Goal: Check status: Check status

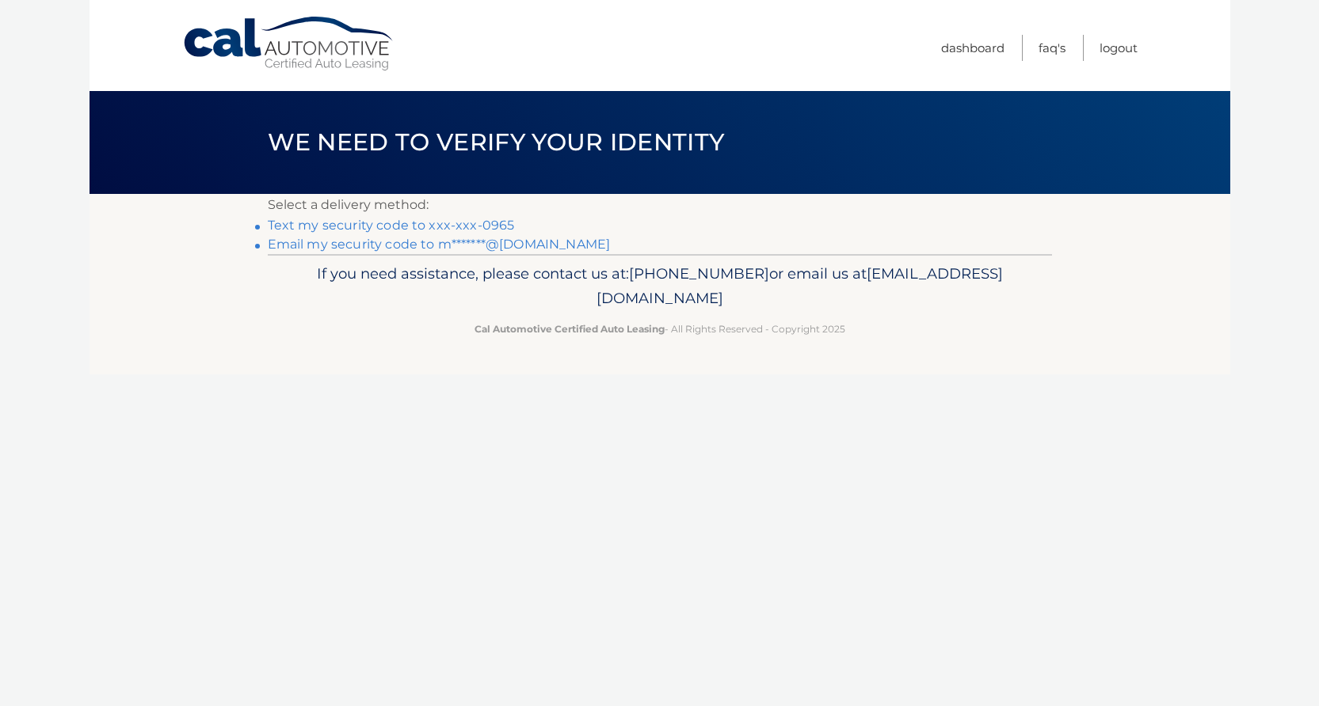
click at [466, 223] on link "Text my security code to xxx-xxx-0965" at bounding box center [391, 225] width 247 height 15
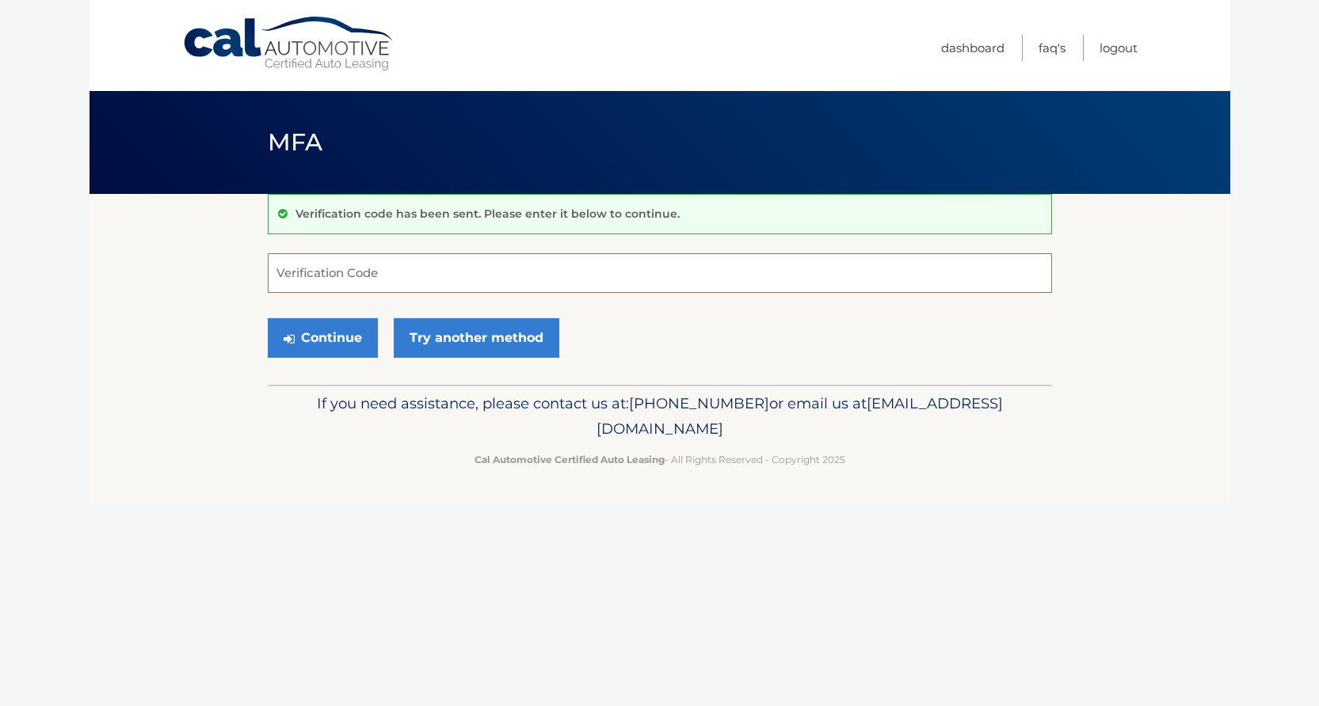
click at [402, 269] on input "Verification Code" at bounding box center [660, 273] width 784 height 40
type input "664008"
click at [268, 318] on button "Continue" at bounding box center [323, 338] width 110 height 40
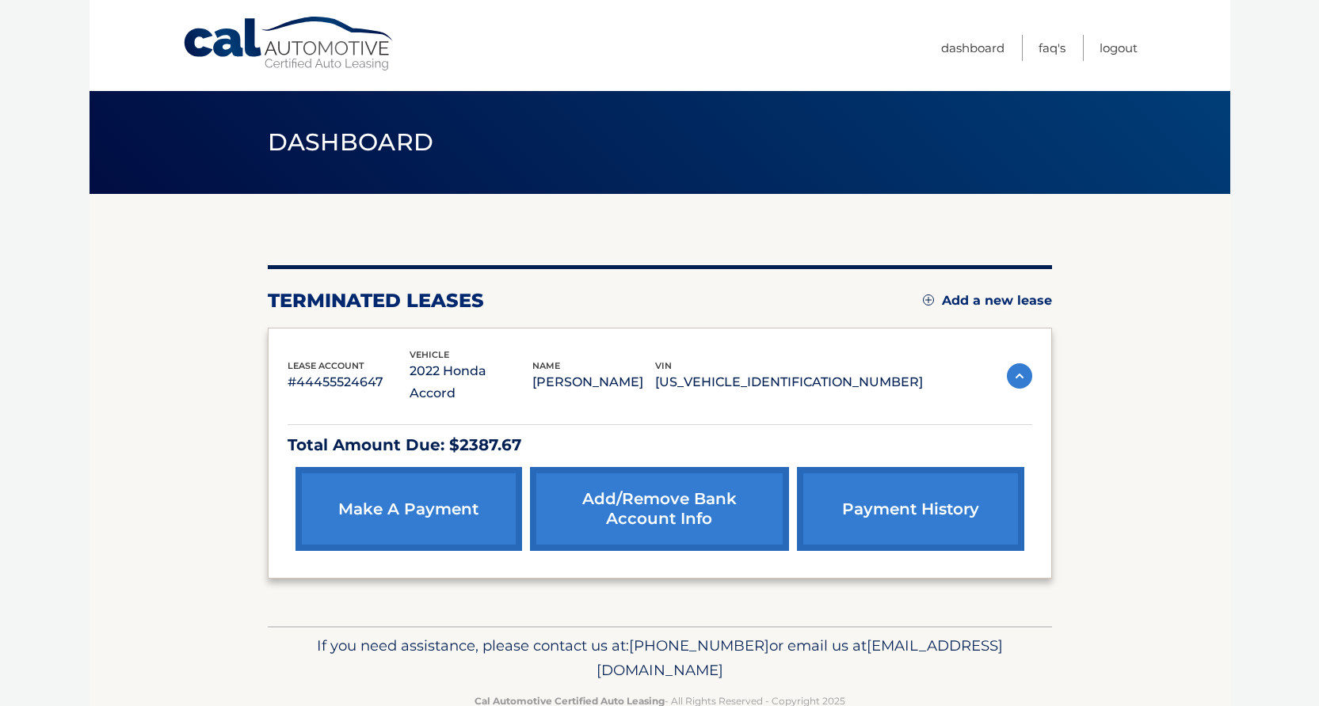
scroll to position [17, 0]
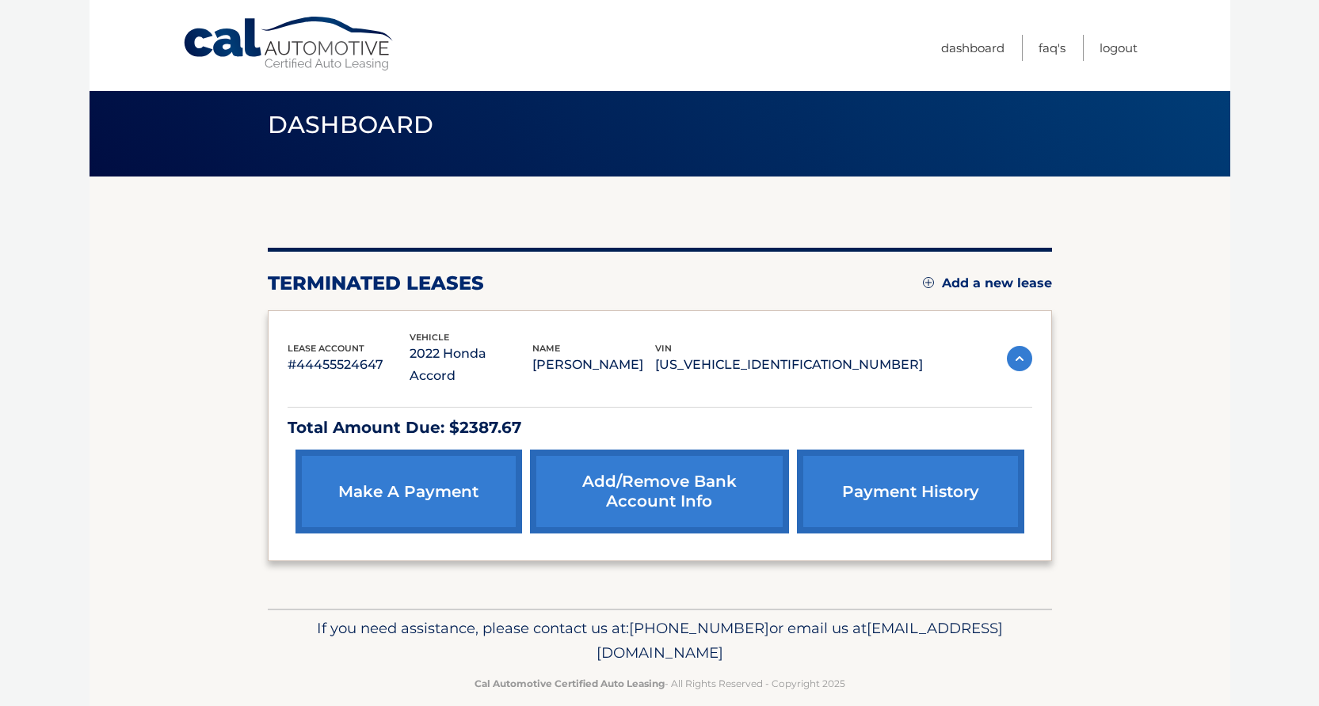
click at [453, 364] on p "2022 Honda Accord" at bounding box center [470, 365] width 123 height 44
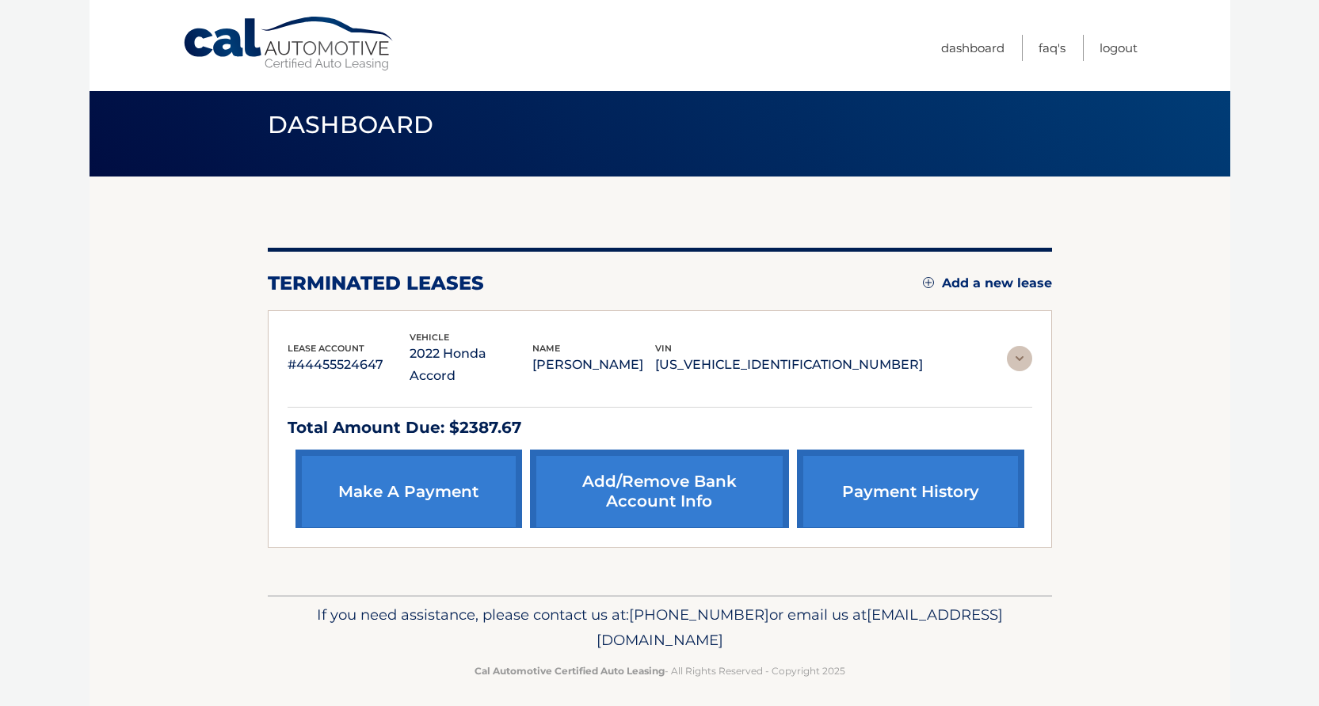
scroll to position [0, 0]
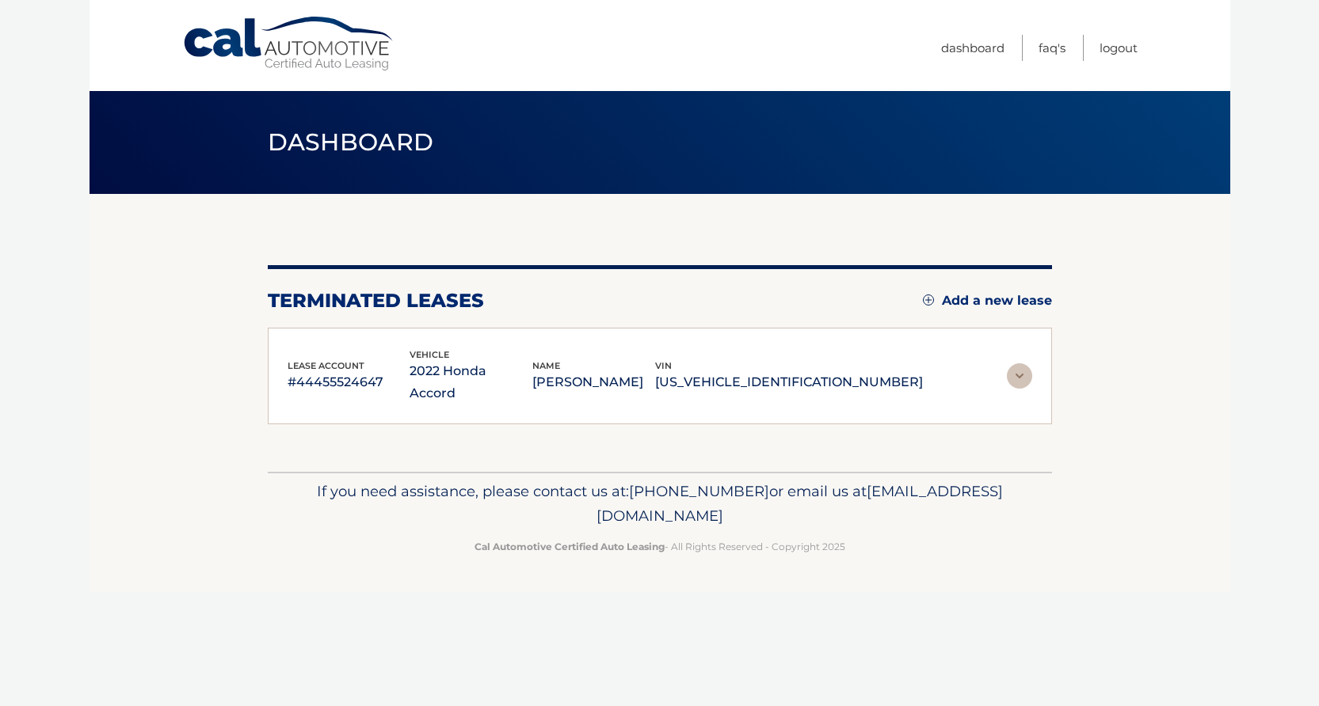
click at [675, 383] on div "lease account #44455524647 vehicle 2022 Honda Accord name JUAN MARTE vin 1HGCV1…" at bounding box center [660, 376] width 784 height 97
click at [1018, 369] on img at bounding box center [1019, 376] width 25 height 25
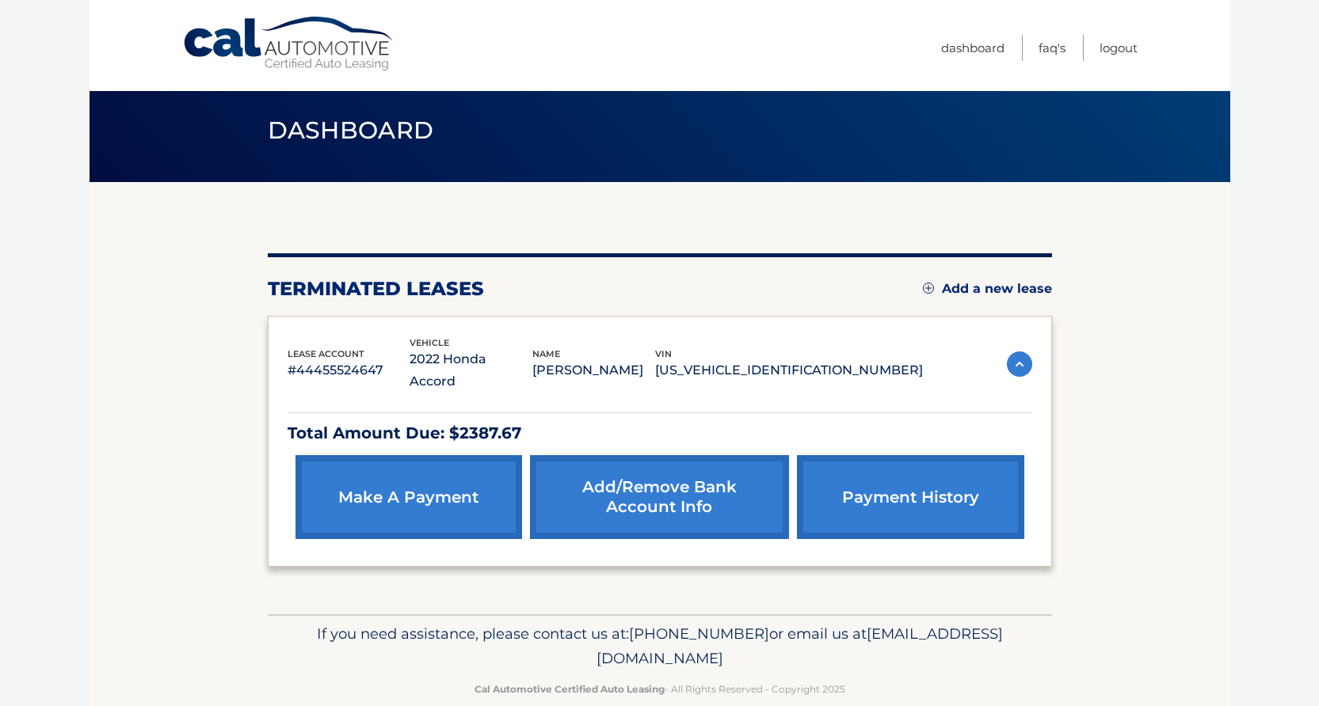
scroll to position [17, 0]
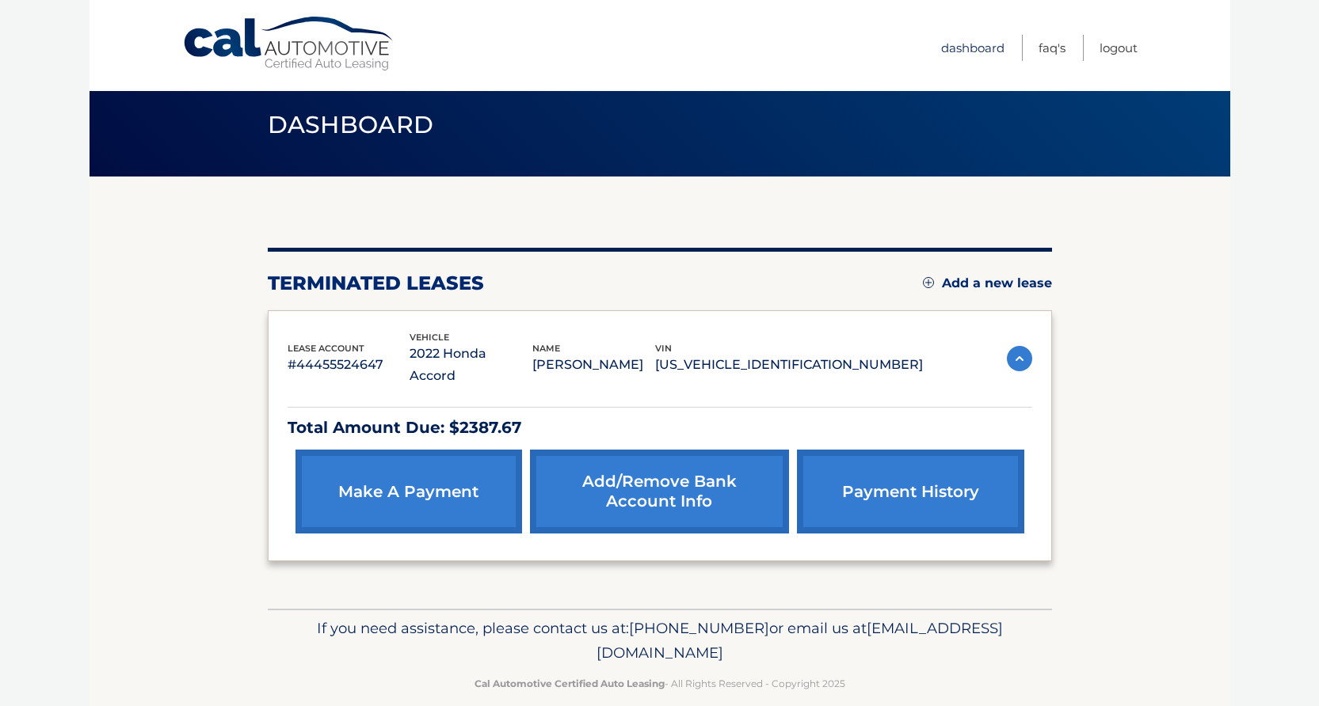
click at [984, 55] on link "Dashboard" at bounding box center [972, 48] width 63 height 26
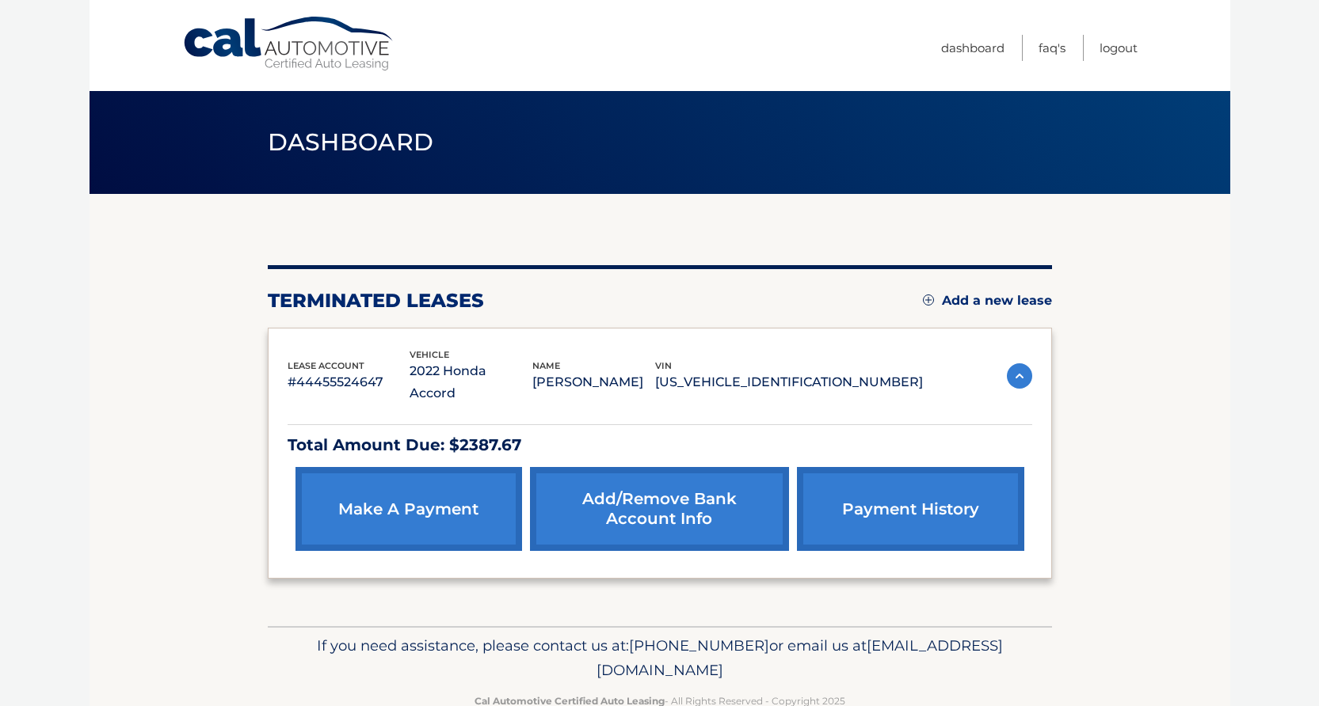
click at [1015, 377] on div "lease account #44455524647 vehicle 2022 Honda Accord name JUAN MARTE vin 1HGCV1…" at bounding box center [659, 377] width 744 height 58
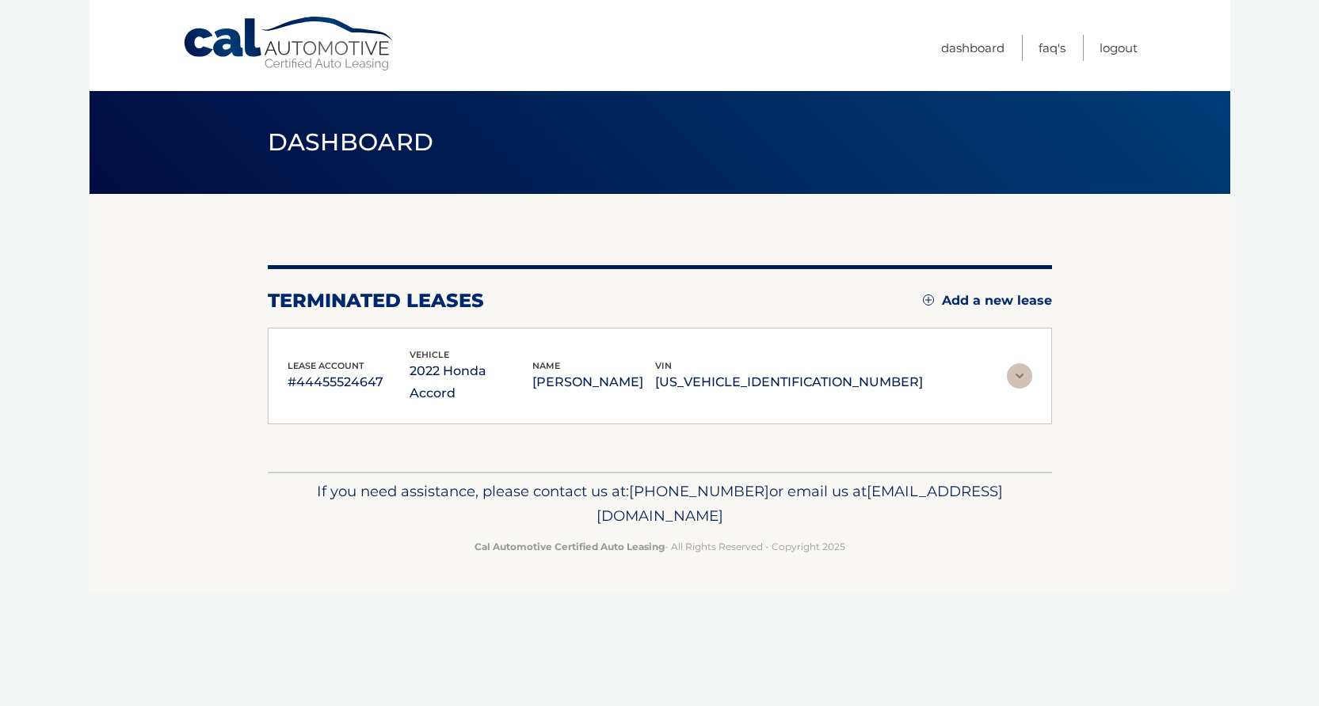
click at [532, 376] on p "2022 Honda Accord" at bounding box center [470, 382] width 123 height 44
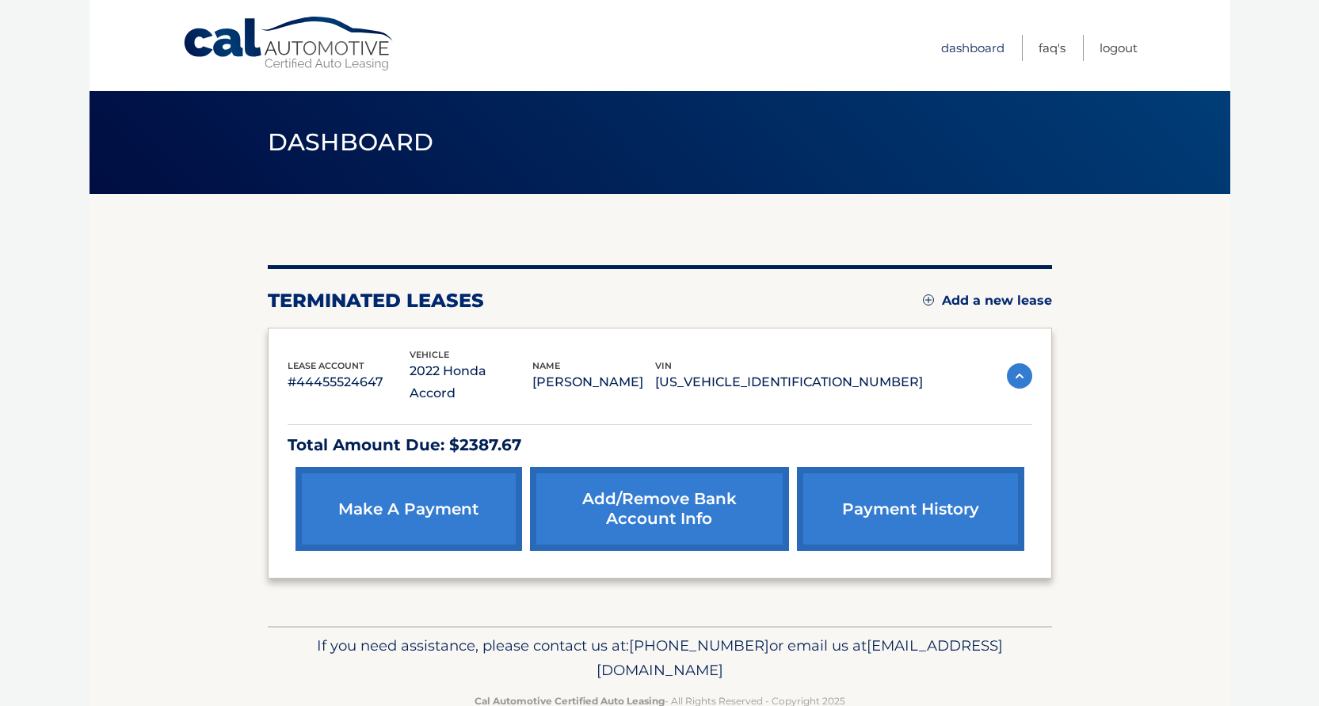
click at [985, 47] on link "Dashboard" at bounding box center [972, 48] width 63 height 26
click at [308, 64] on link "Cal Automotive" at bounding box center [289, 44] width 214 height 56
click at [853, 467] on link "payment history" at bounding box center [910, 509] width 227 height 84
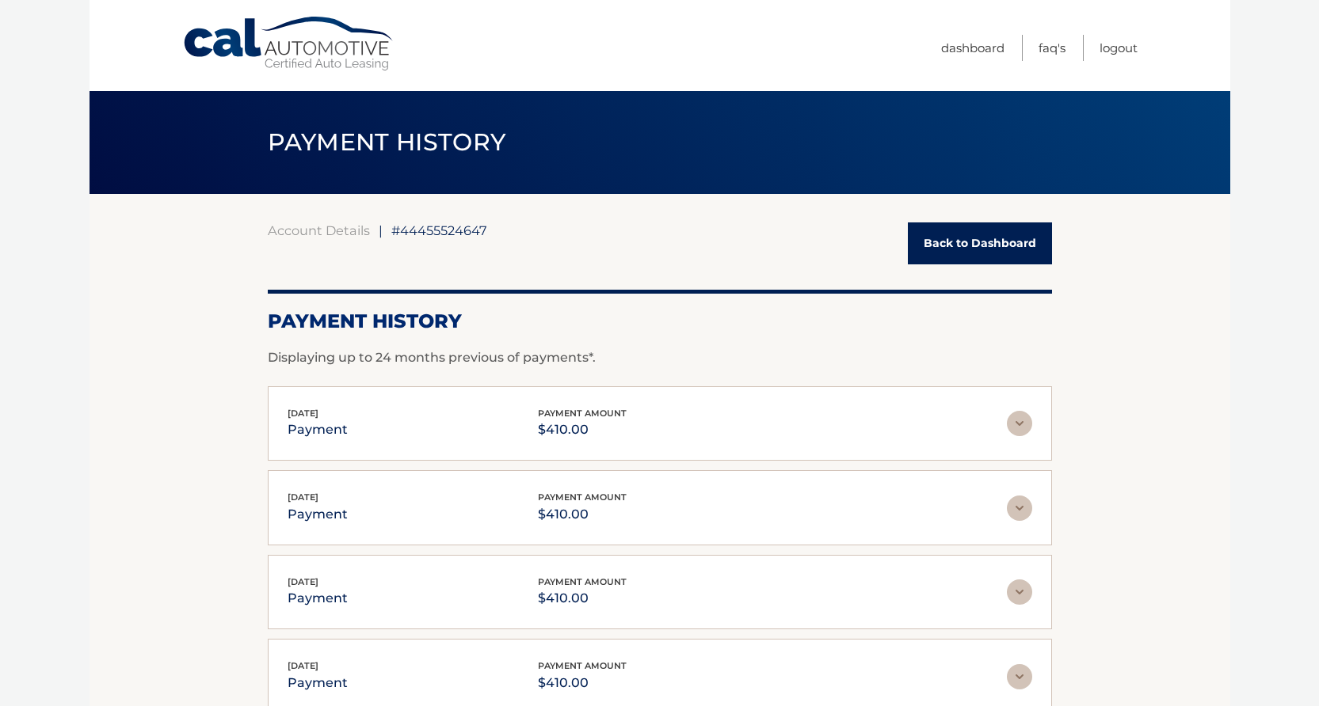
click at [1003, 249] on link "Back to Dashboard" at bounding box center [980, 244] width 144 height 42
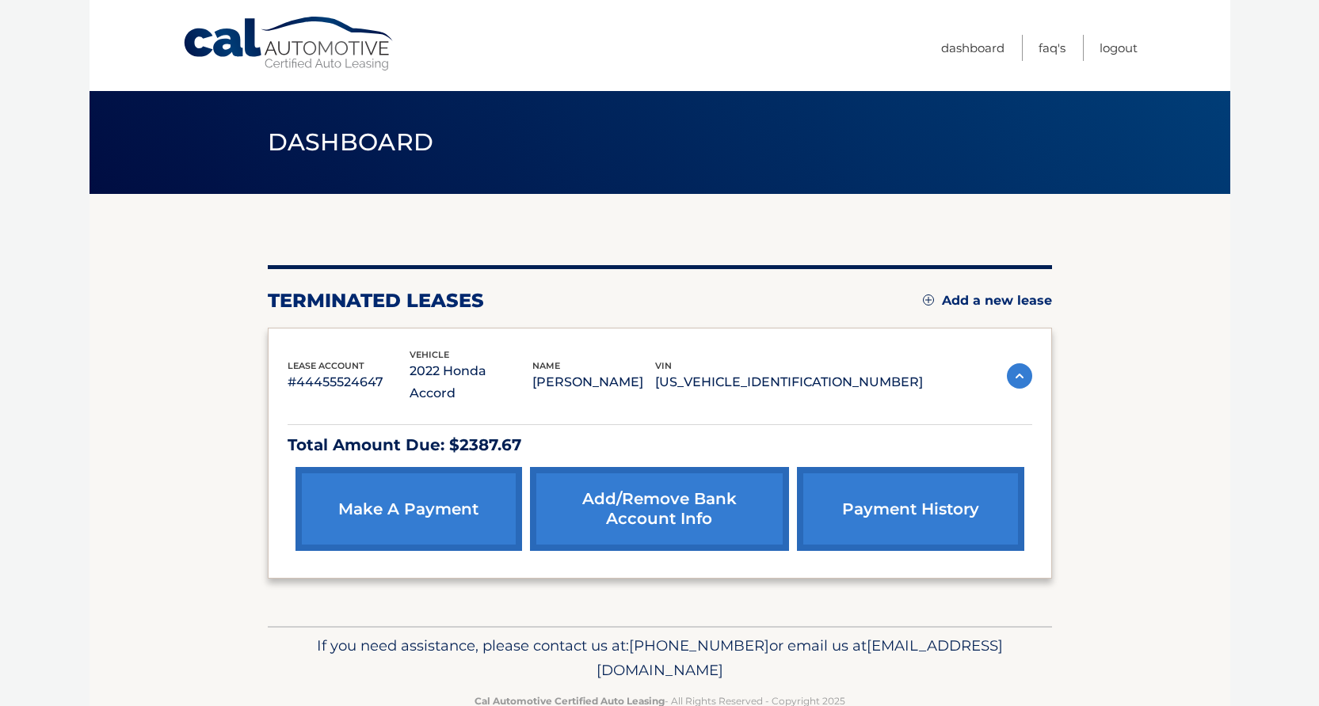
scroll to position [17, 0]
